Goal: Information Seeking & Learning: Learn about a topic

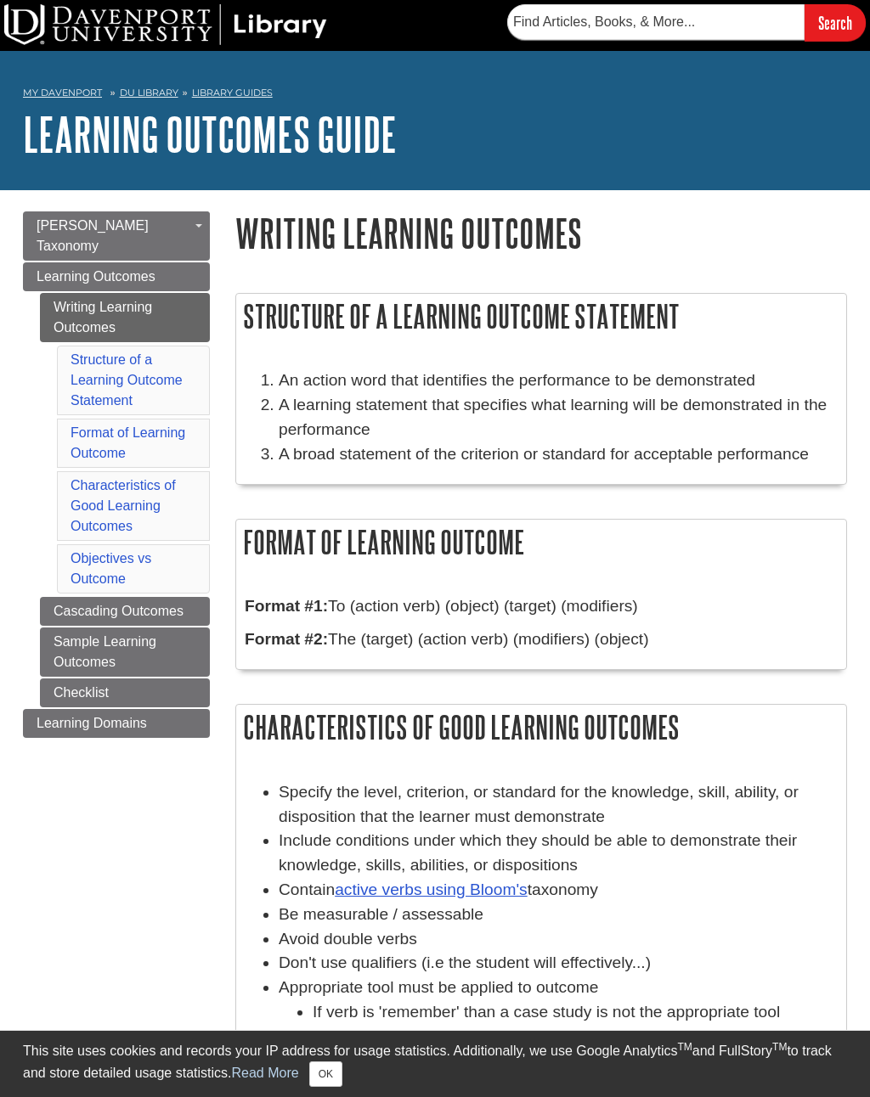
click at [135, 429] on li "Format of Learning Outcome" at bounding box center [133, 443] width 153 height 49
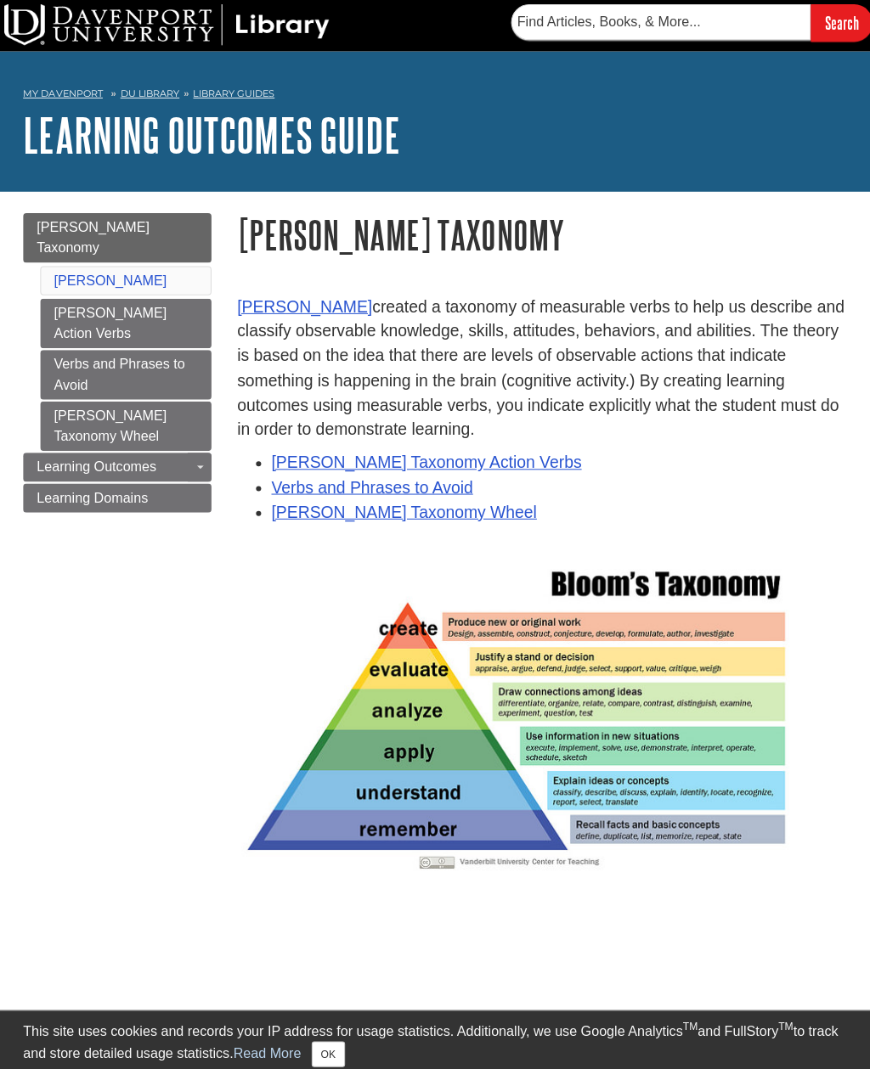
click at [0, 0] on link "Writing Learning Outcomes" at bounding box center [0, 0] width 0 height 0
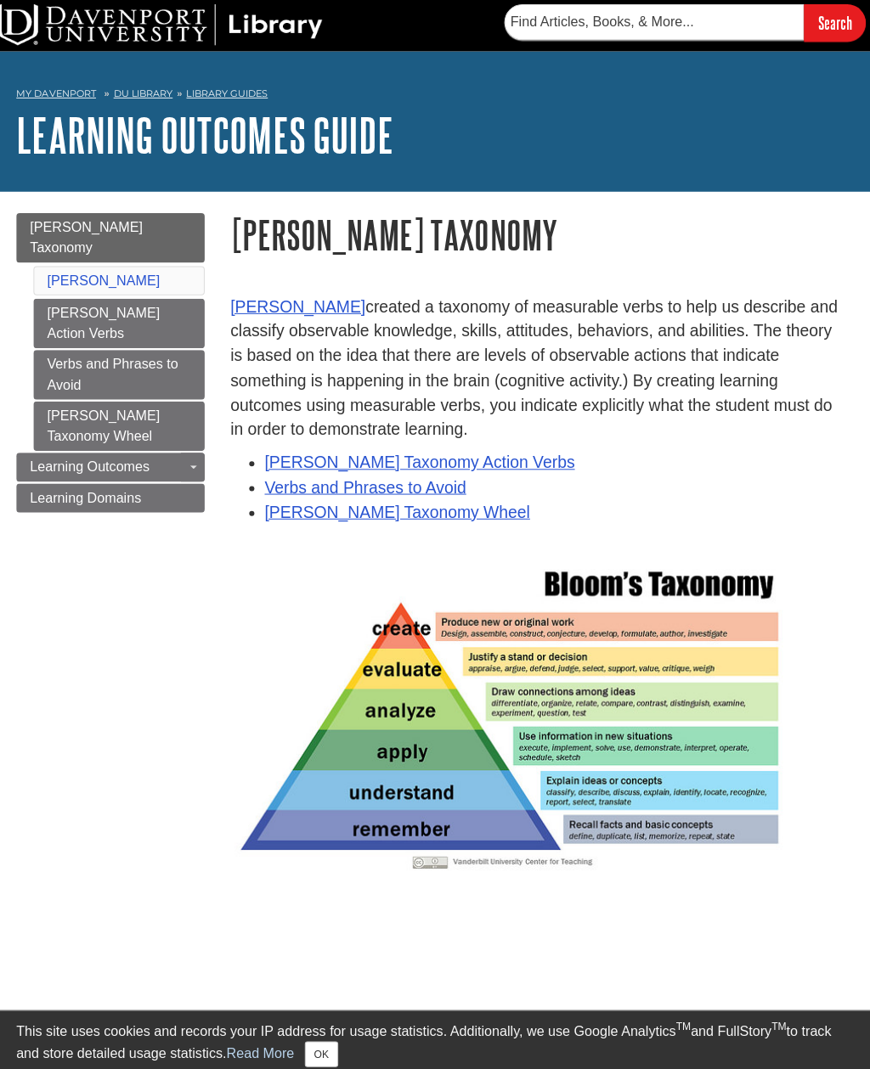
click at [0, 0] on link "Sample Learning Outcomes" at bounding box center [0, 0] width 0 height 0
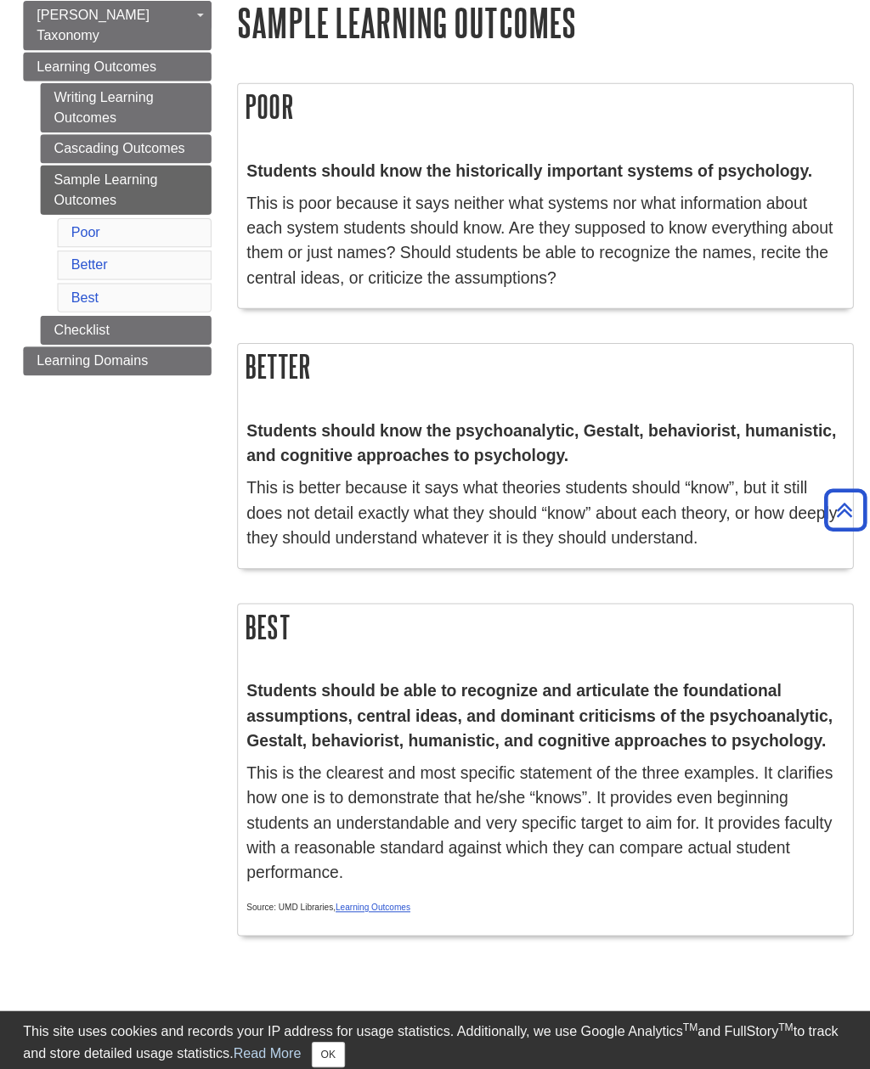
scroll to position [210, 0]
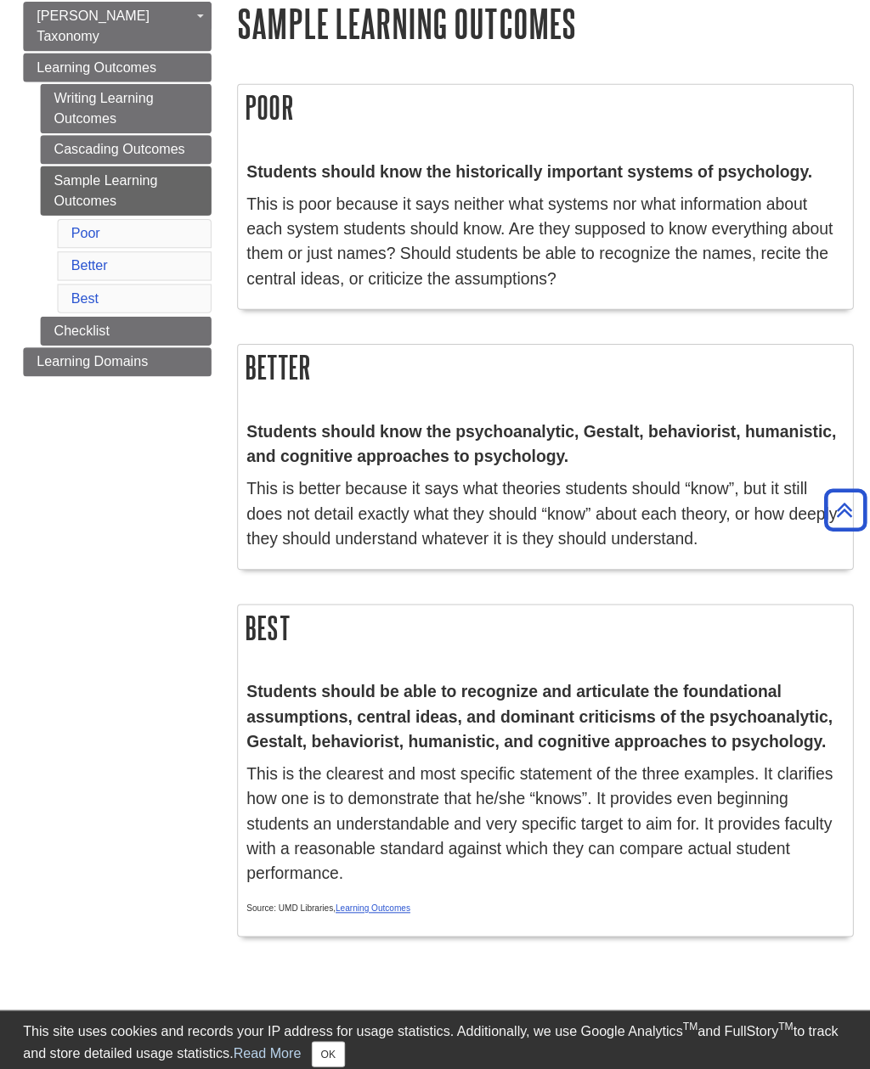
click at [157, 314] on link "Checklist" at bounding box center [125, 328] width 170 height 29
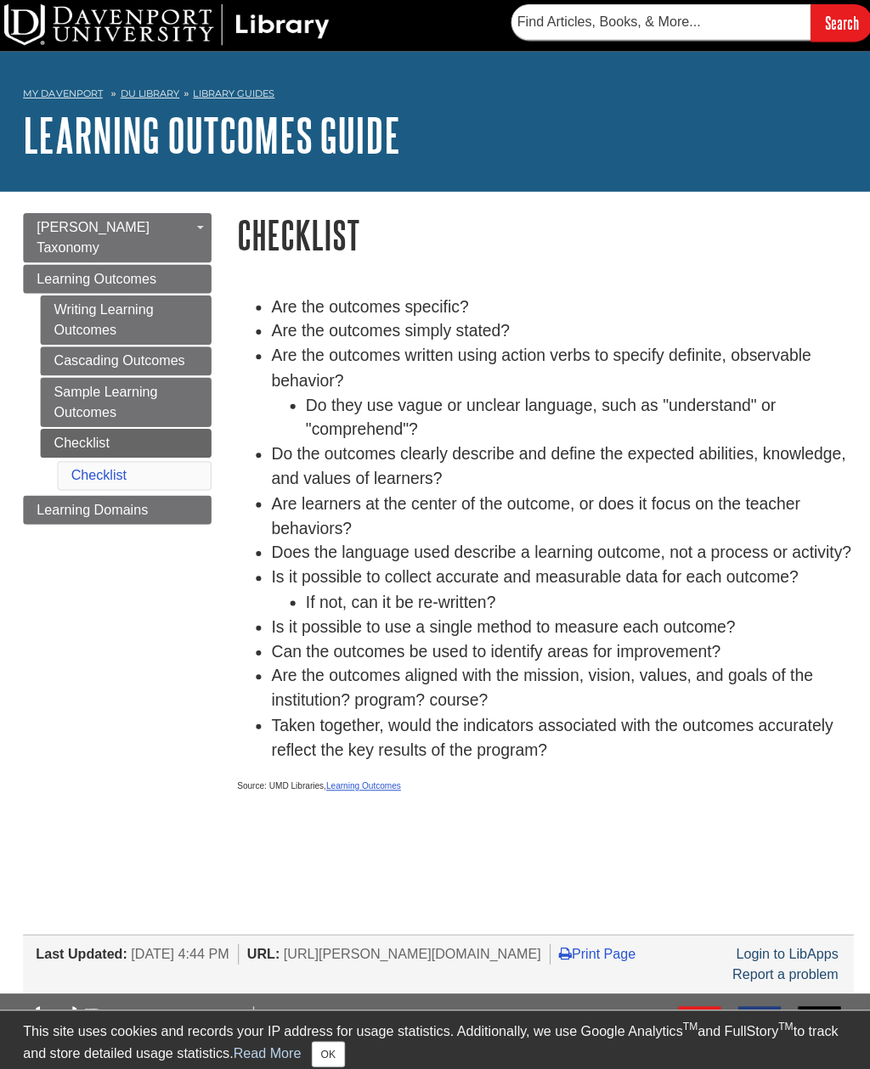
click at [158, 492] on link "Learning Domains" at bounding box center [116, 506] width 187 height 29
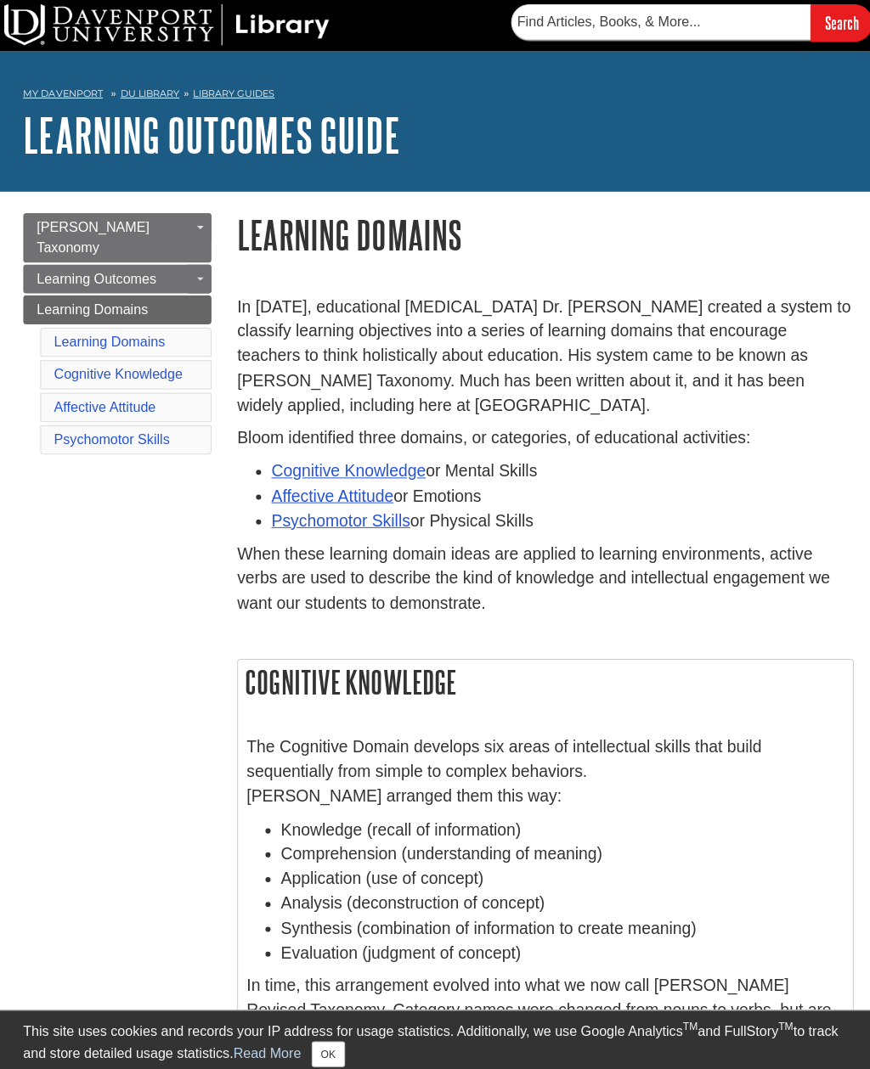
click at [161, 571] on div "Menu Bloom's Taxonomy Toggle Dropdown Bloom's Action Verbs Verbs and Phrases to…" at bounding box center [434, 1087] width 849 height 1795
click at [0, 0] on link "Writing Learning Outcomes" at bounding box center [0, 0] width 0 height 0
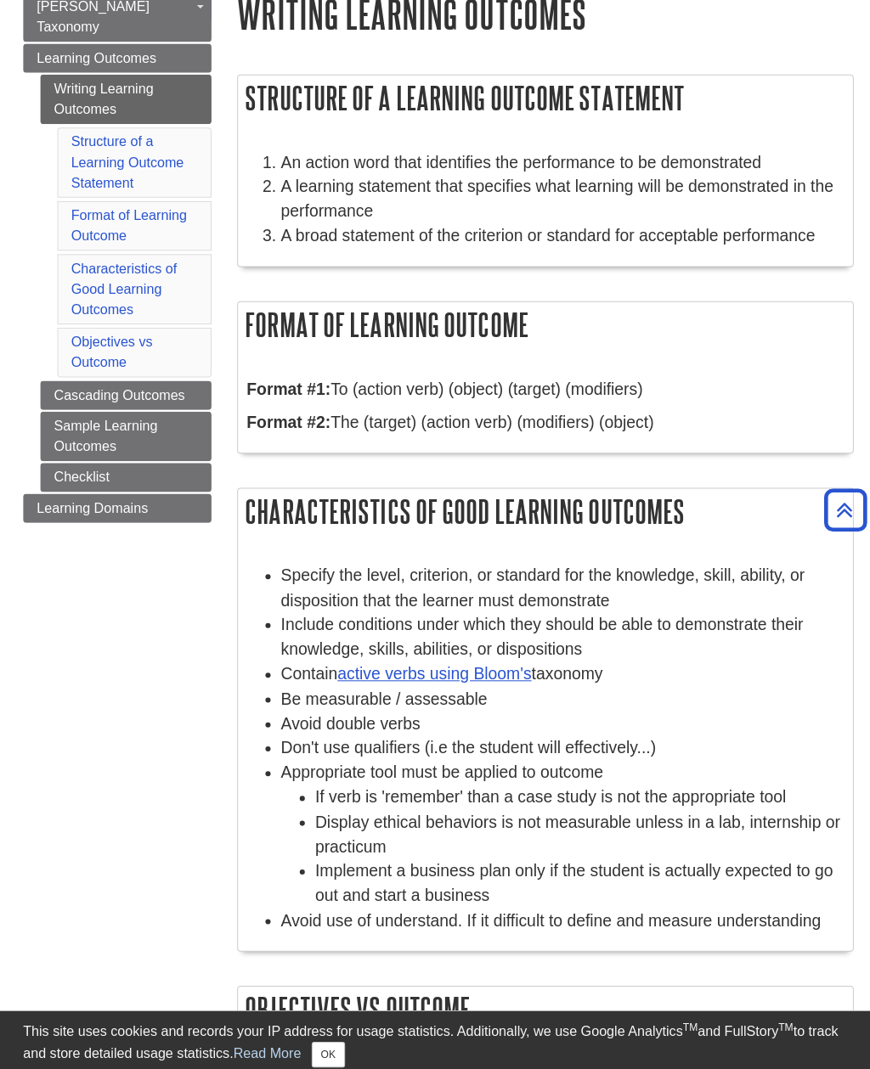
scroll to position [219, 0]
click at [152, 378] on link "Cascading Outcomes" at bounding box center [125, 392] width 170 height 29
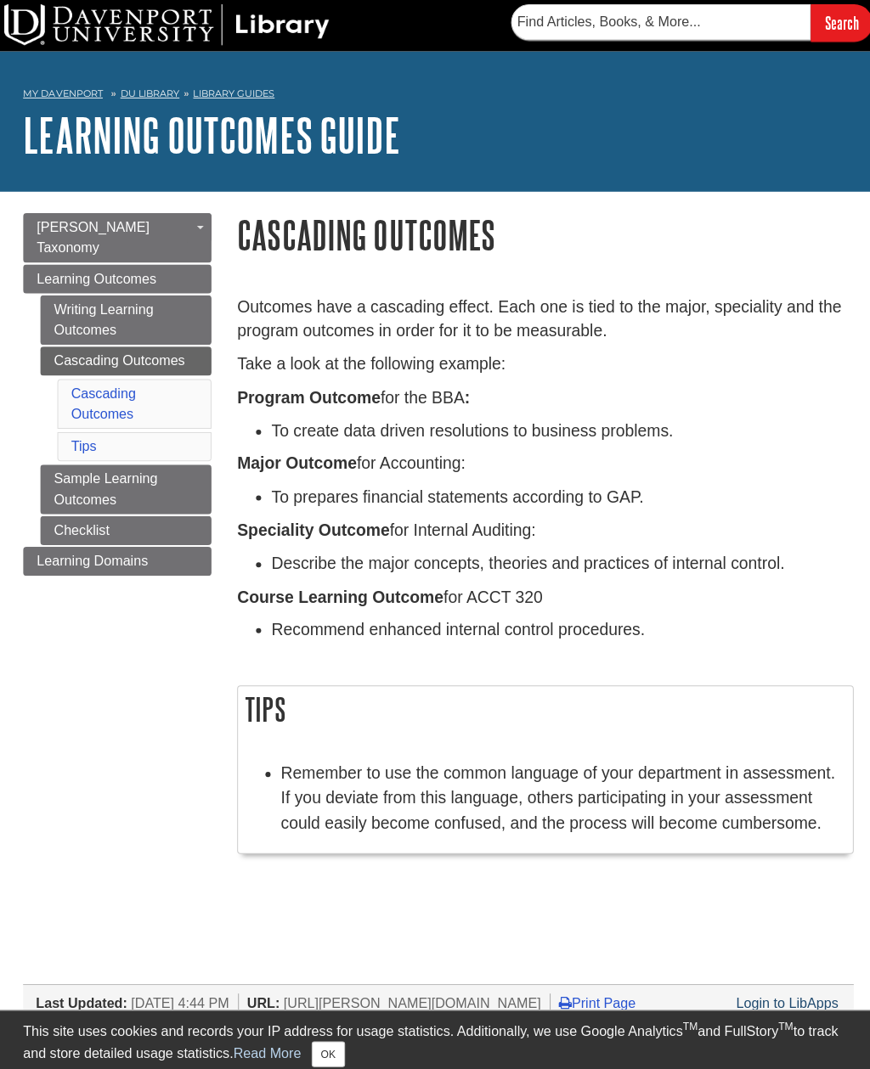
click at [149, 463] on link "Sample Learning Outcomes" at bounding box center [125, 485] width 170 height 49
